Goal: Information Seeking & Learning: Learn about a topic

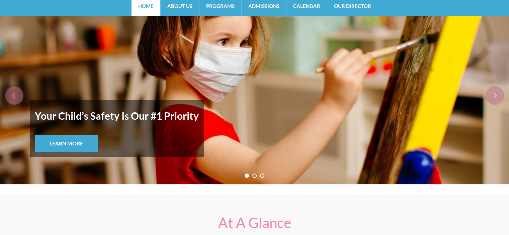
scroll to position [65, 0]
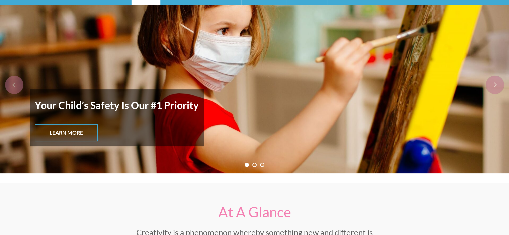
click at [74, 132] on link "Learn More" at bounding box center [66, 133] width 63 height 17
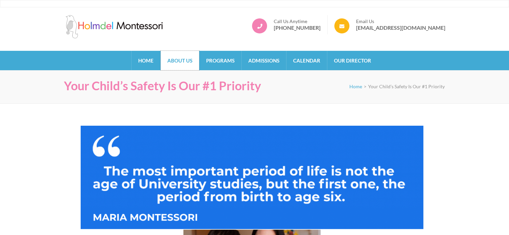
click at [182, 62] on link "About Us" at bounding box center [180, 60] width 39 height 19
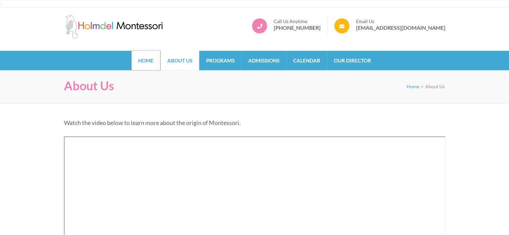
click at [149, 55] on link "Home" at bounding box center [146, 60] width 29 height 19
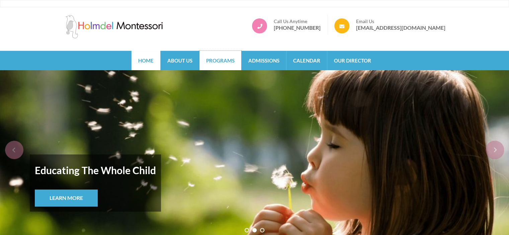
click at [216, 62] on link "Programs" at bounding box center [221, 60] width 42 height 19
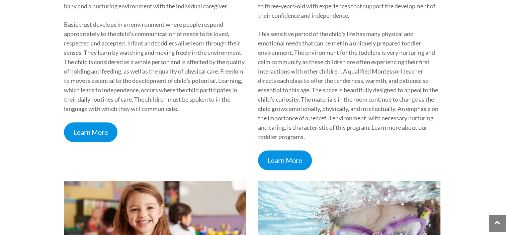
scroll to position [308, 0]
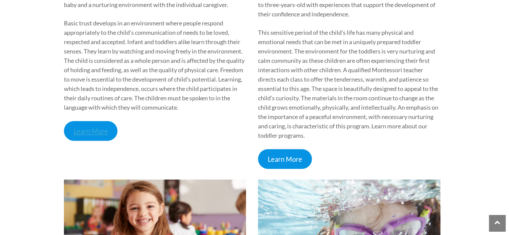
click at [95, 130] on link "Learn More" at bounding box center [91, 131] width 54 height 20
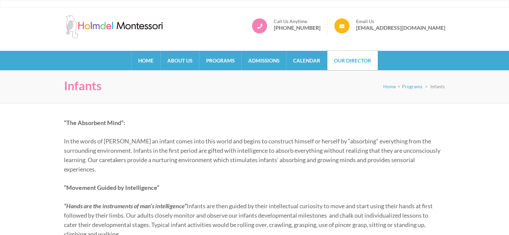
click at [375, 66] on link "Our Director" at bounding box center [353, 60] width 51 height 19
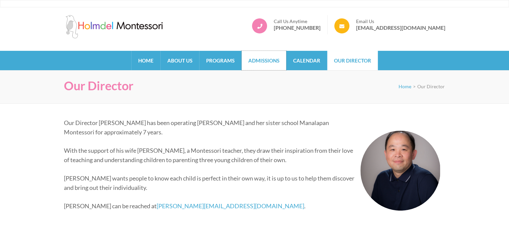
click at [264, 59] on link "Admissions" at bounding box center [264, 60] width 45 height 19
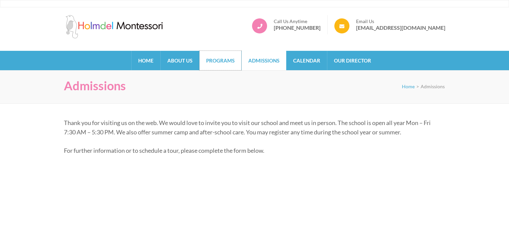
click at [220, 56] on link "Programs" at bounding box center [221, 60] width 42 height 19
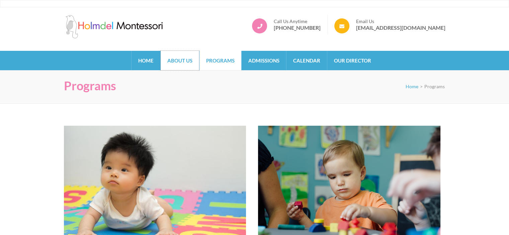
click at [182, 56] on link "About Us" at bounding box center [180, 60] width 39 height 19
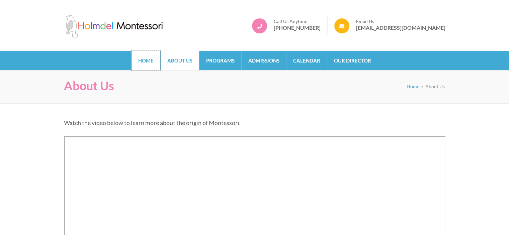
click at [155, 59] on link "Home" at bounding box center [146, 60] width 29 height 19
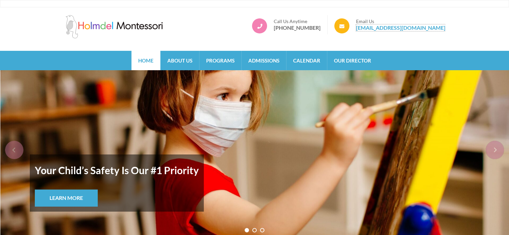
click at [417, 30] on link "[EMAIL_ADDRESS][DOMAIN_NAME]" at bounding box center [400, 27] width 89 height 7
click at [378, 28] on link "[EMAIL_ADDRESS][DOMAIN_NAME]" at bounding box center [400, 27] width 89 height 7
drag, startPoint x: 448, startPoint y: 28, endPoint x: 405, endPoint y: 27, distance: 42.9
click at [405, 27] on div "[GEOGRAPHIC_DATA] Call Us Anytime [PHONE_NUMBER] Email Us [EMAIL_ADDRESS][DOMAI…" at bounding box center [255, 28] width 392 height 26
click at [411, 36] on div "[GEOGRAPHIC_DATA] Call Us Anytime [PHONE_NUMBER] Email Us [EMAIL_ADDRESS][DOMAI…" at bounding box center [255, 28] width 392 height 26
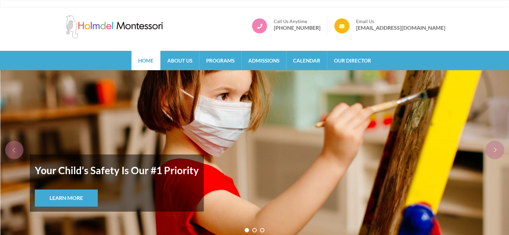
drag, startPoint x: 447, startPoint y: 29, endPoint x: 393, endPoint y: 33, distance: 54.4
click at [393, 33] on div "[GEOGRAPHIC_DATA] Call Us Anytime [PHONE_NUMBER] Email Us [EMAIL_ADDRESS][DOMAI…" at bounding box center [255, 28] width 392 height 26
click at [393, 40] on div "[GEOGRAPHIC_DATA] Call Us Anytime [PHONE_NUMBER] Email Us [EMAIL_ADDRESS][DOMAI…" at bounding box center [255, 28] width 392 height 26
